Goal: Transaction & Acquisition: Obtain resource

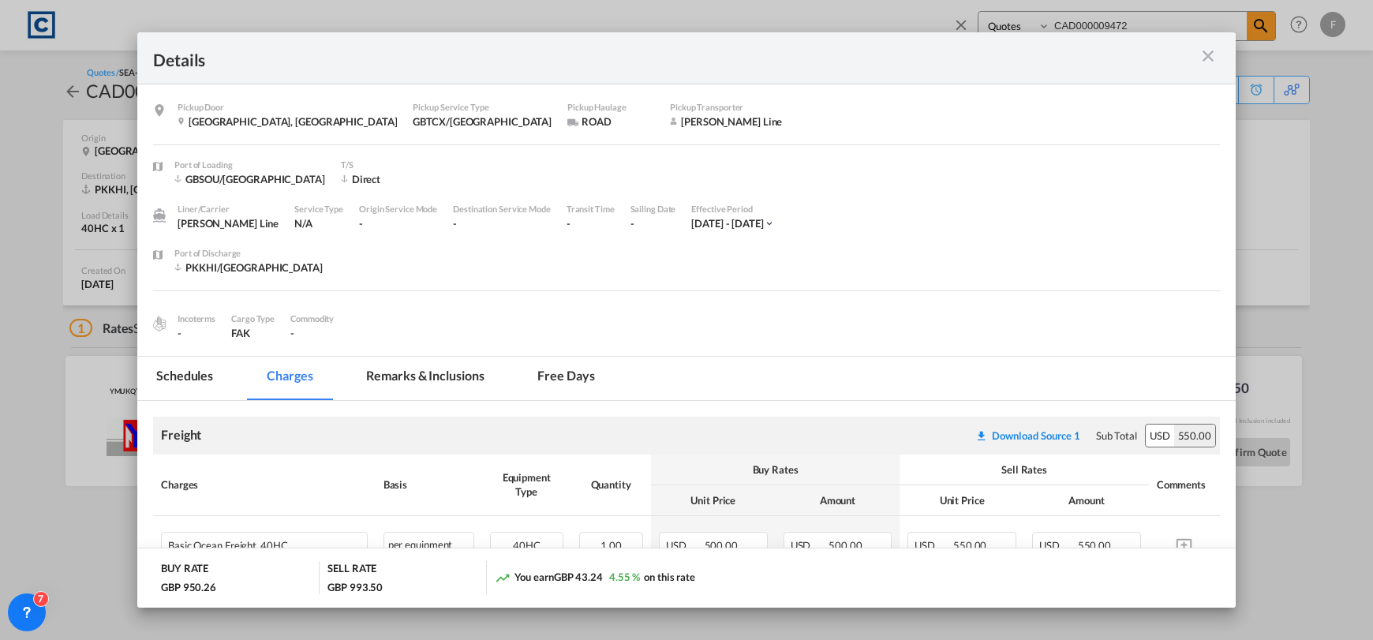
select select "Quotes"
click at [1210, 66] on div "Pickup Door ..." at bounding box center [1166, 58] width 107 height 20
click at [1210, 57] on md-icon "icon-close m-3 fg-AAA8AD cursor" at bounding box center [1208, 56] width 19 height 19
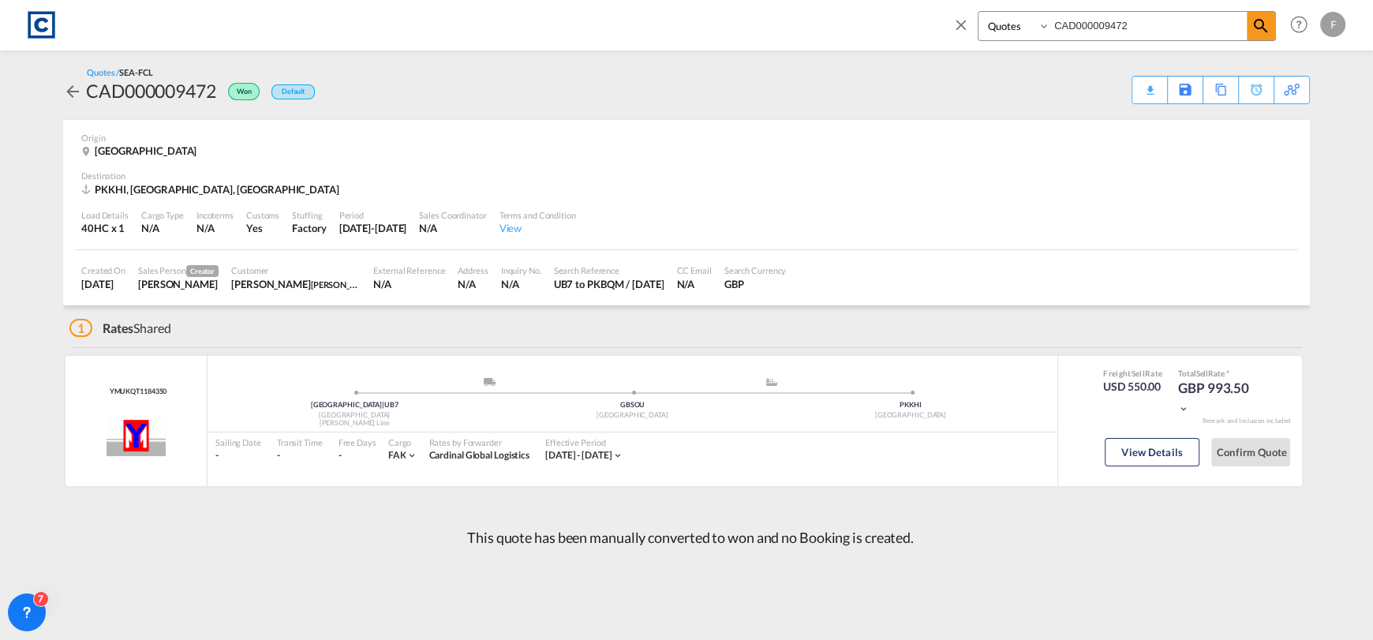
click at [963, 21] on md-icon "icon-close" at bounding box center [960, 24] width 17 height 17
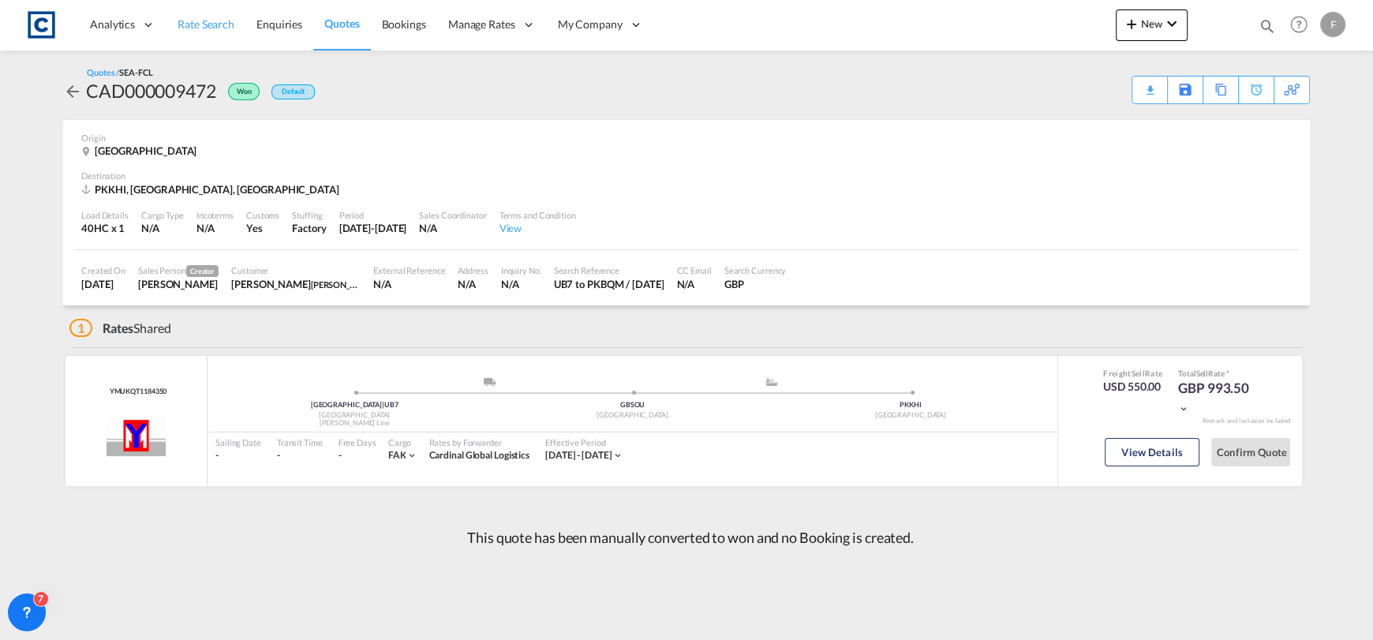
click at [196, 17] on span "Rate Search" at bounding box center [206, 23] width 57 height 13
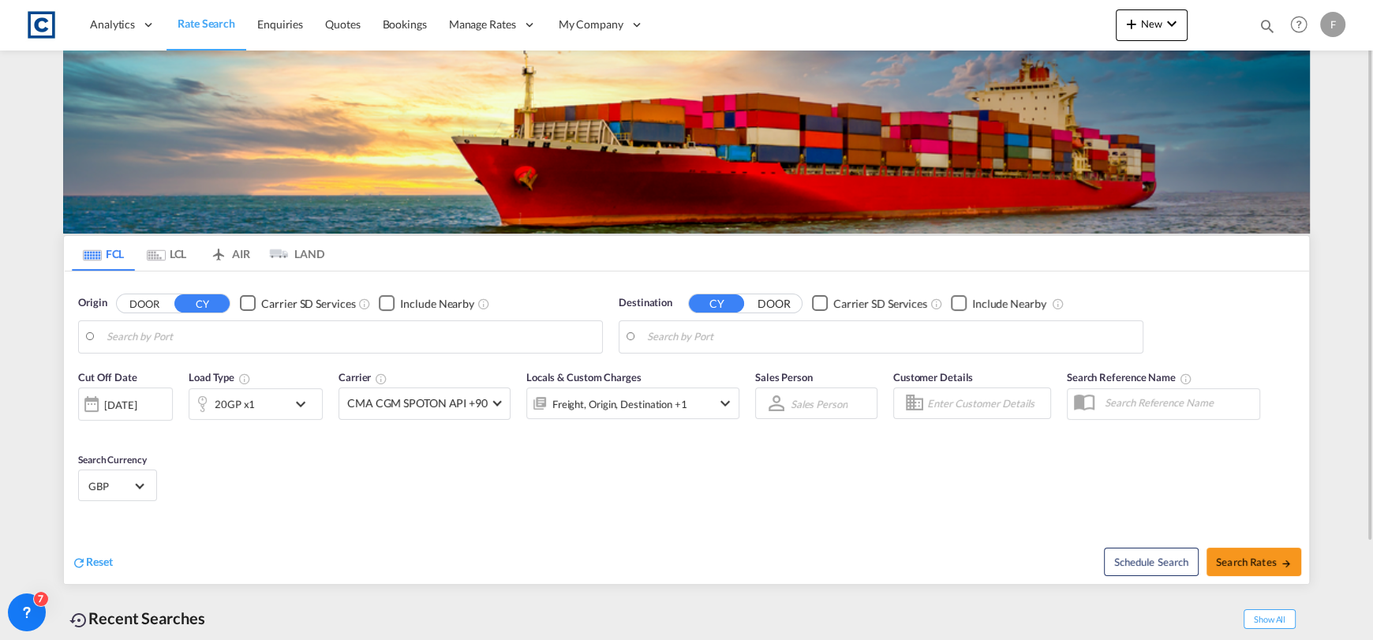
type input "[GEOGRAPHIC_DATA], GBSOU"
click at [727, 345] on input "Kobe, JPUKB" at bounding box center [891, 337] width 488 height 24
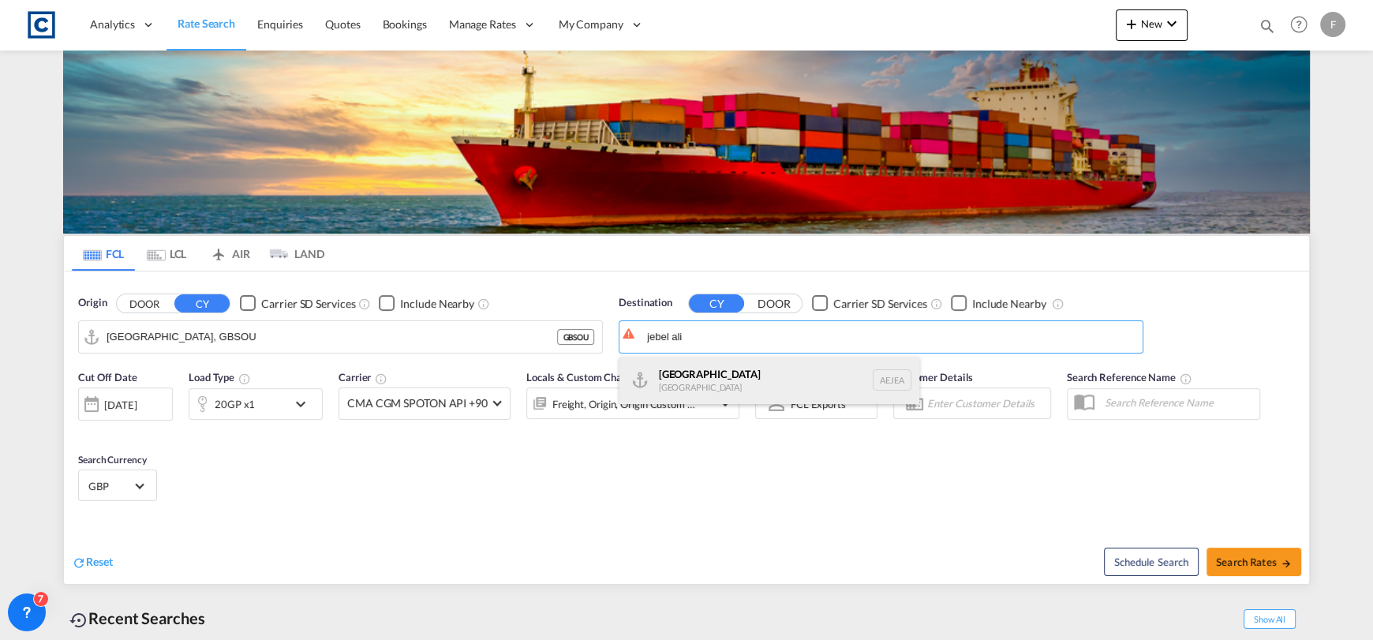
click at [695, 388] on div "[GEOGRAPHIC_DATA] [GEOGRAPHIC_DATA]" at bounding box center [769, 380] width 300 height 47
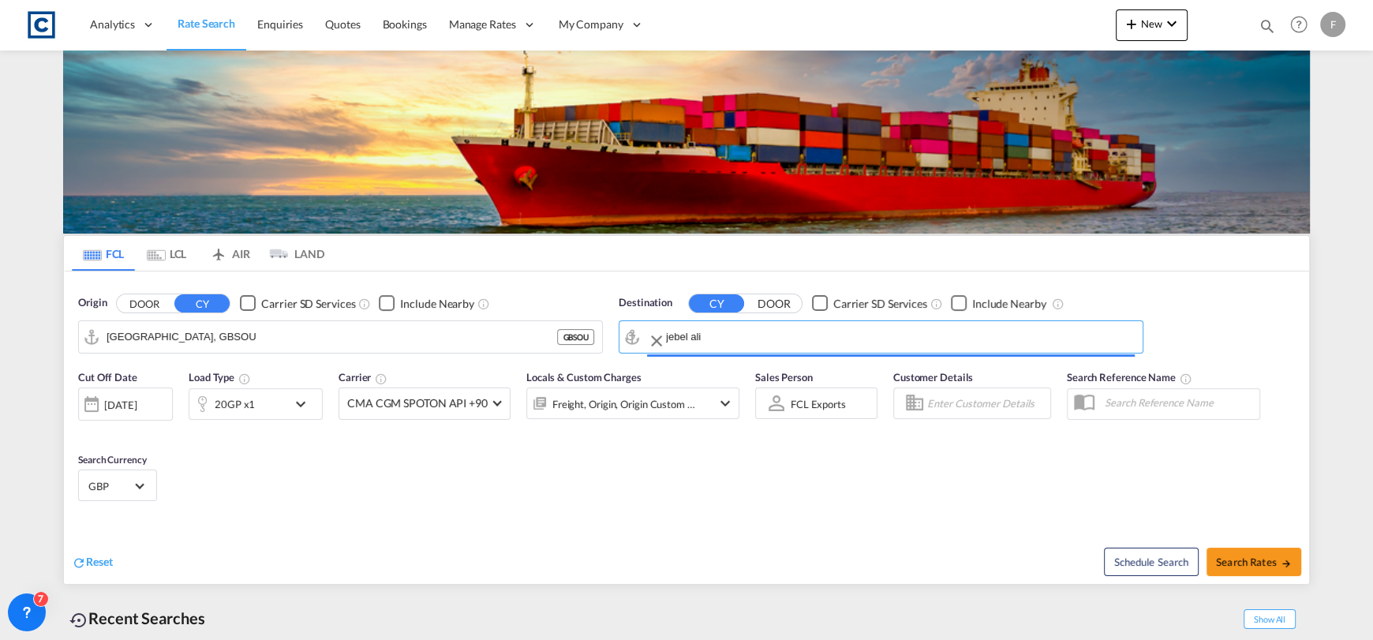
type input "[GEOGRAPHIC_DATA], [GEOGRAPHIC_DATA]"
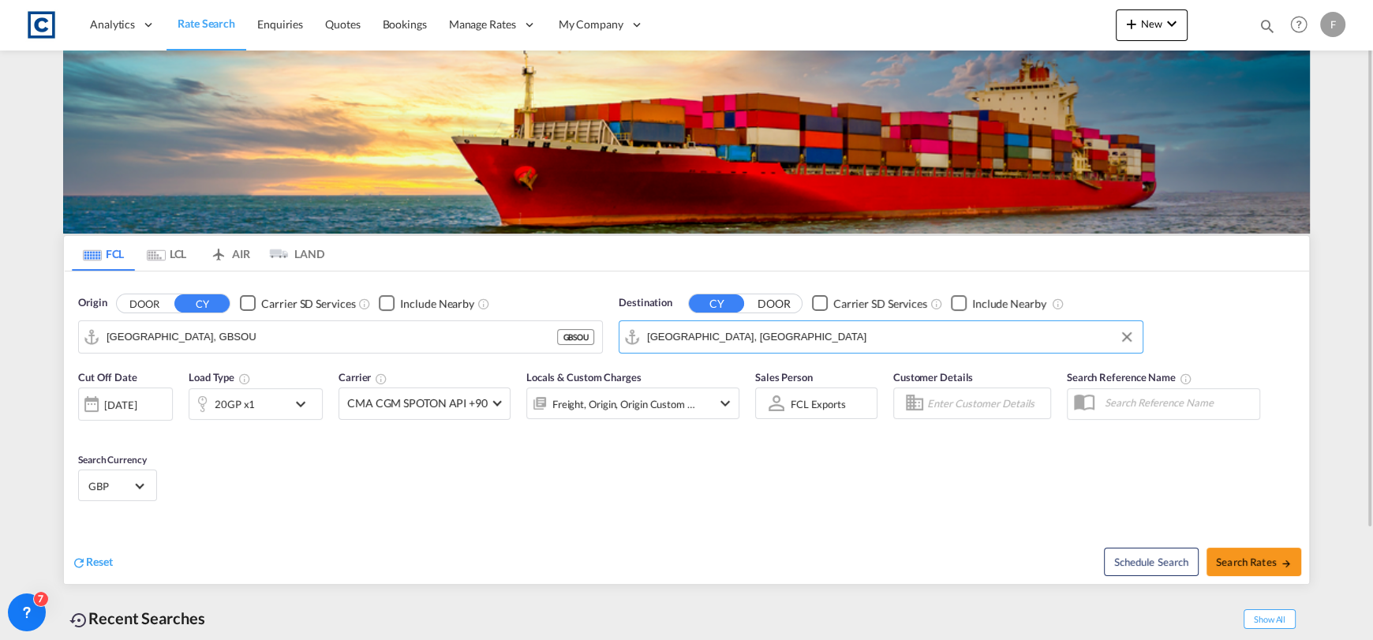
click at [97, 399] on div at bounding box center [91, 404] width 25 height 32
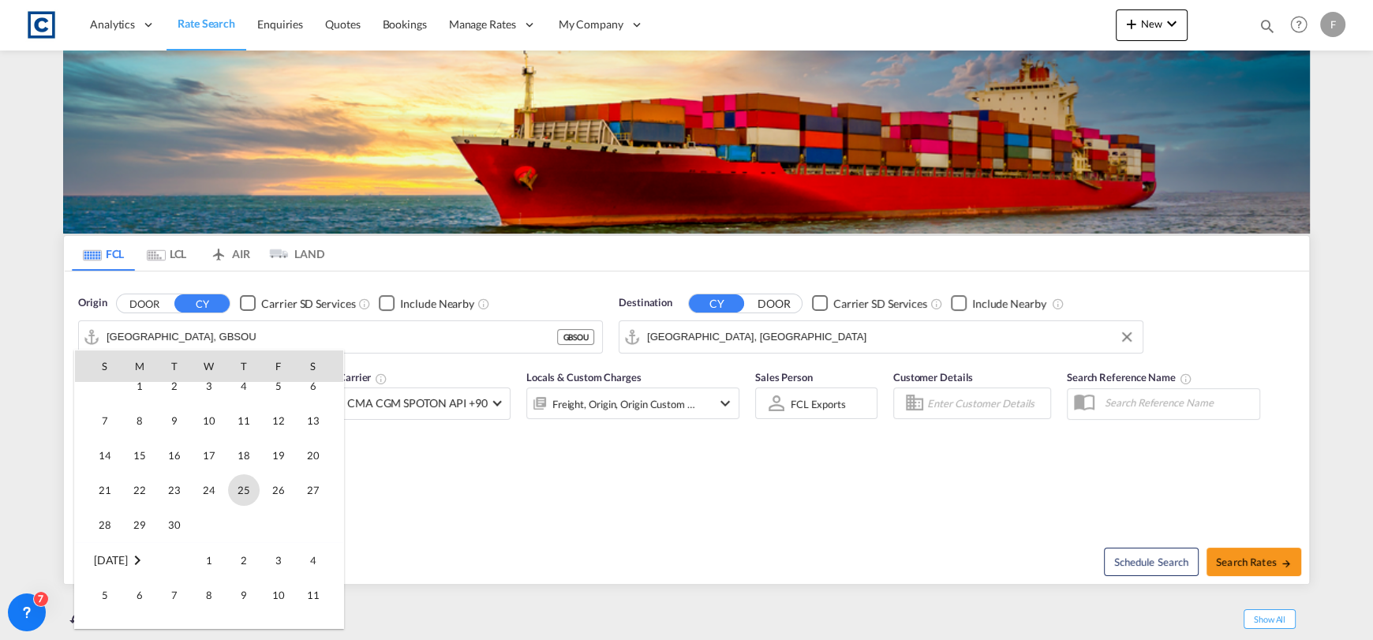
scroll to position [236, 0]
click at [138, 408] on span "1" at bounding box center [140, 408] width 32 height 32
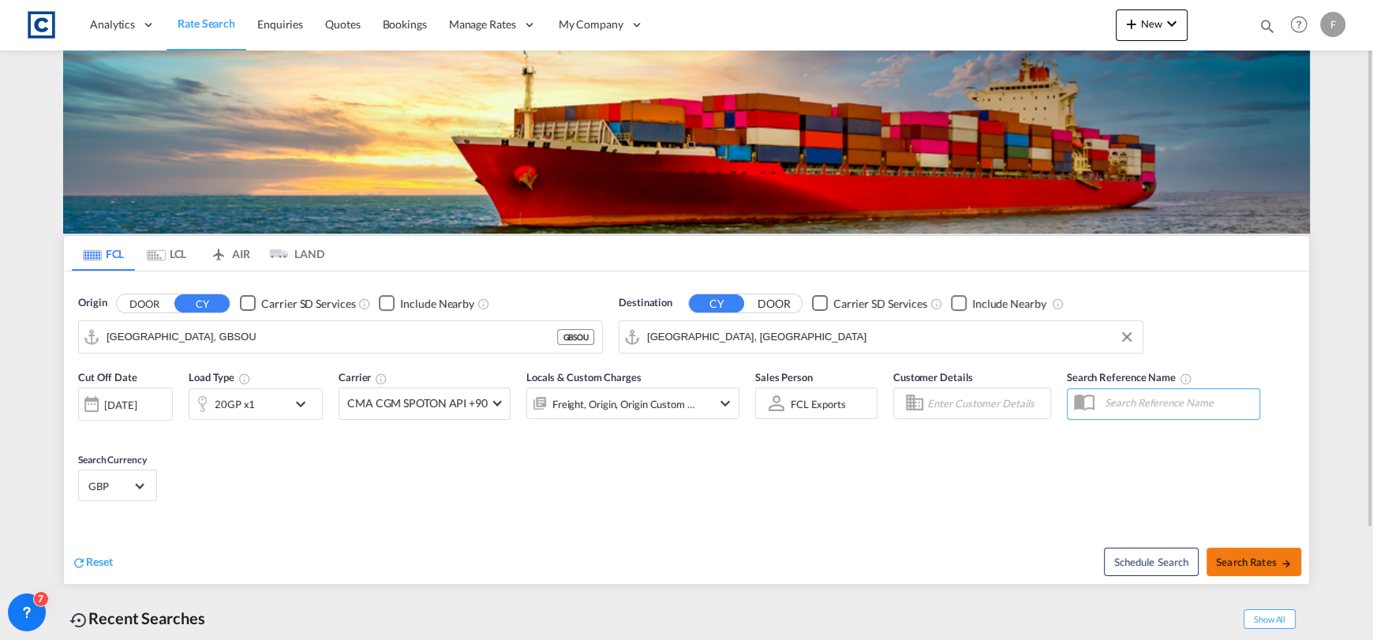
drag, startPoint x: 1233, startPoint y: 538, endPoint x: 1239, endPoint y: 556, distance: 18.5
click at [1233, 548] on div "Schedule Search Search Rates" at bounding box center [999, 553] width 619 height 61
click at [1240, 556] on span "Search Rates" at bounding box center [1254, 562] width 76 height 13
type input "GBSOU to AEJEA / [DATE]"
